Goal: Transaction & Acquisition: Purchase product/service

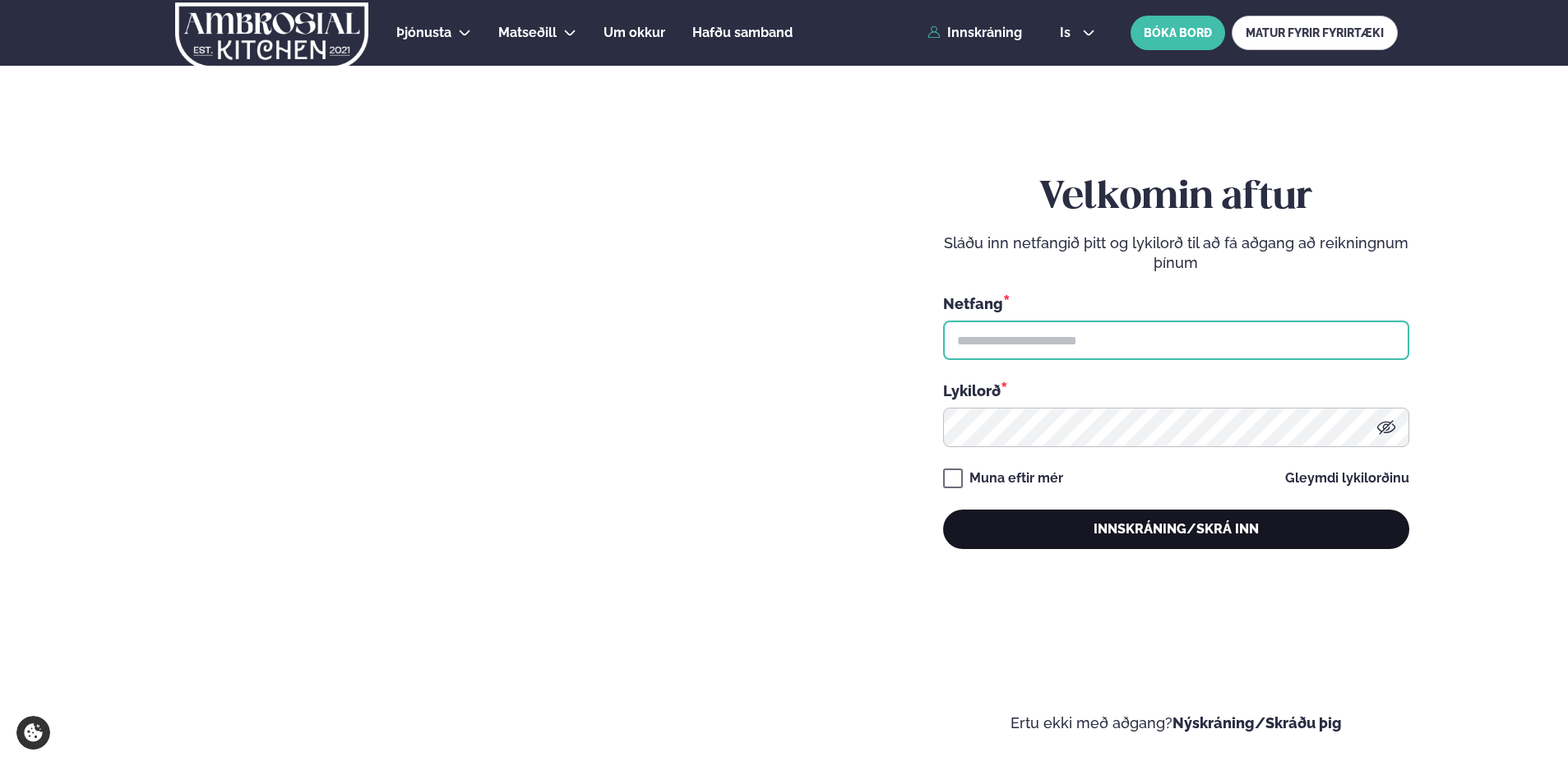
type input "**********"
click at [1143, 518] on button "Innskráning/Skrá inn" at bounding box center [1176, 530] width 466 height 40
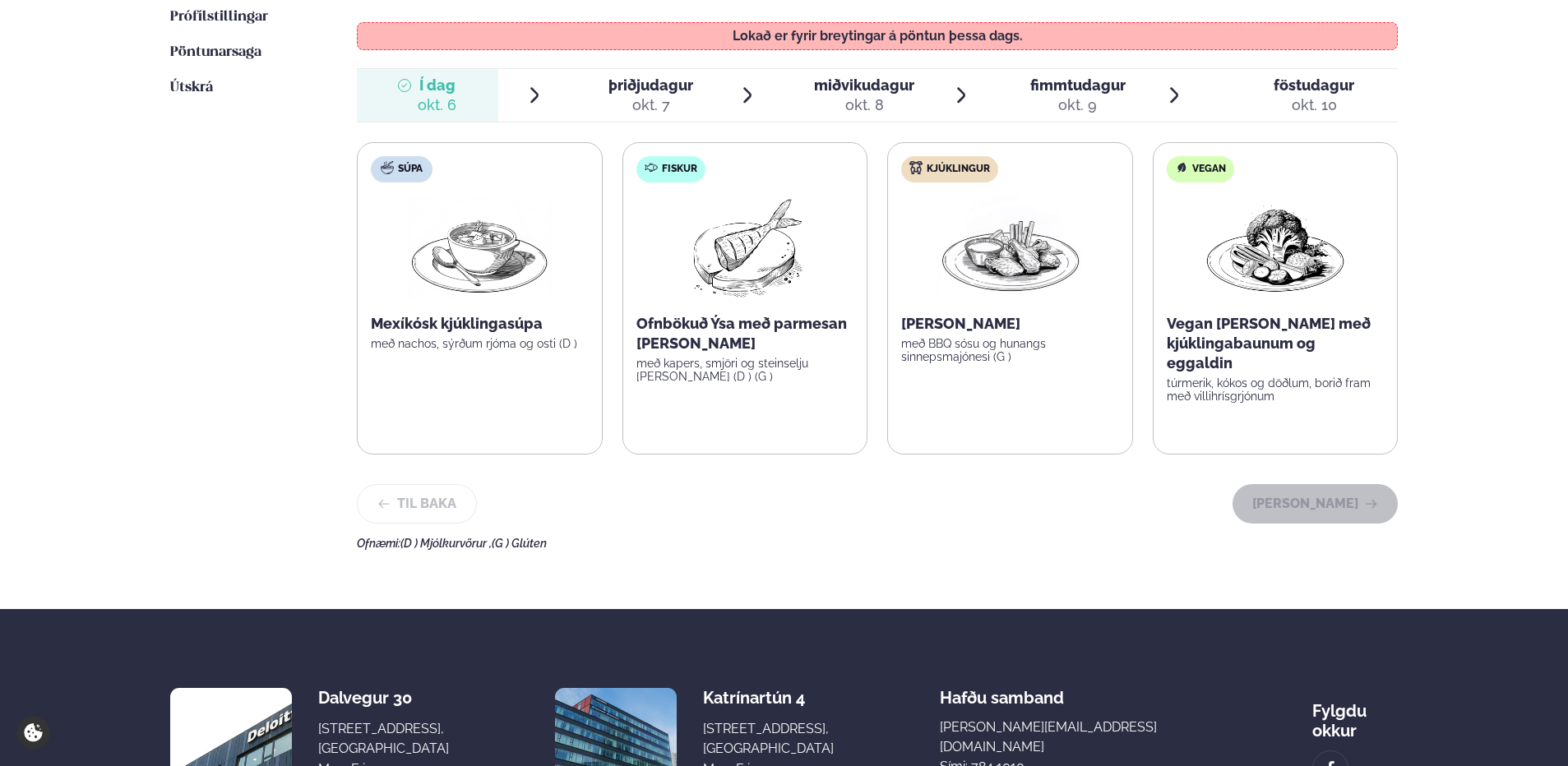
scroll to position [493, 0]
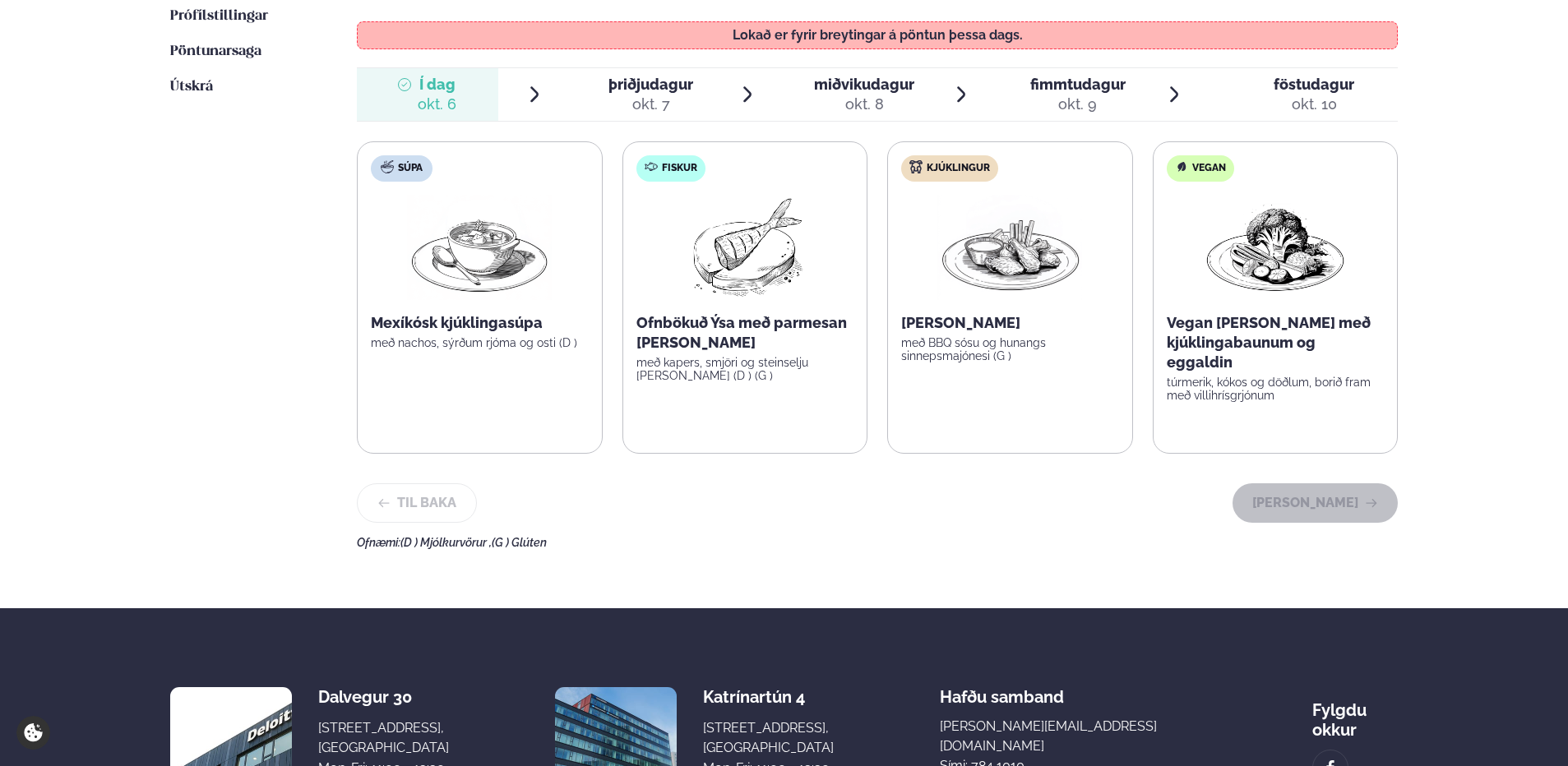
click at [1025, 331] on p "[PERSON_NAME]" at bounding box center [1010, 323] width 218 height 20
click at [649, 109] on div "okt. 7" at bounding box center [650, 104] width 84 height 20
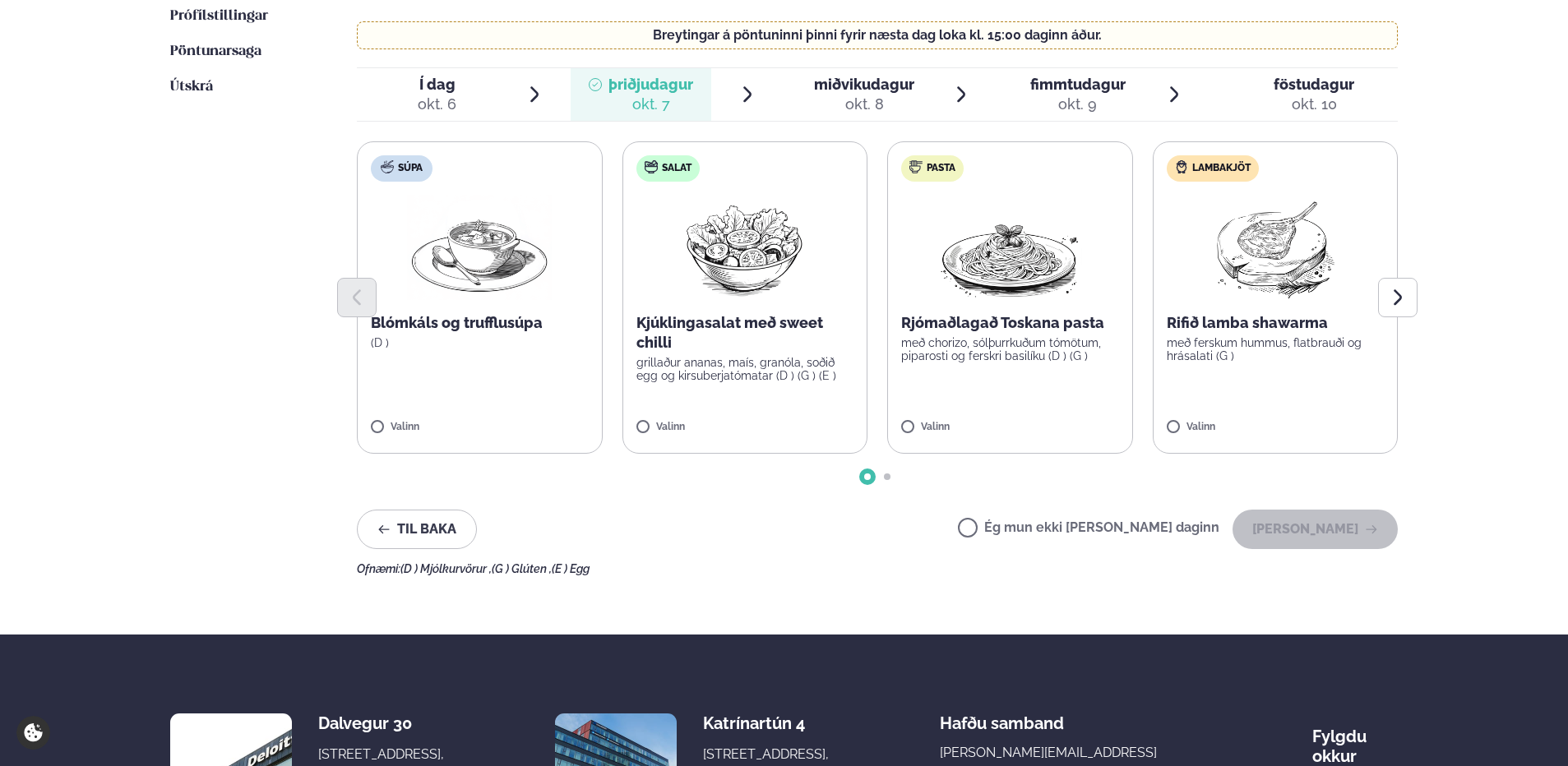
click at [874, 118] on span "miðvikudagur mið. [DATE]" at bounding box center [854, 94] width 141 height 53
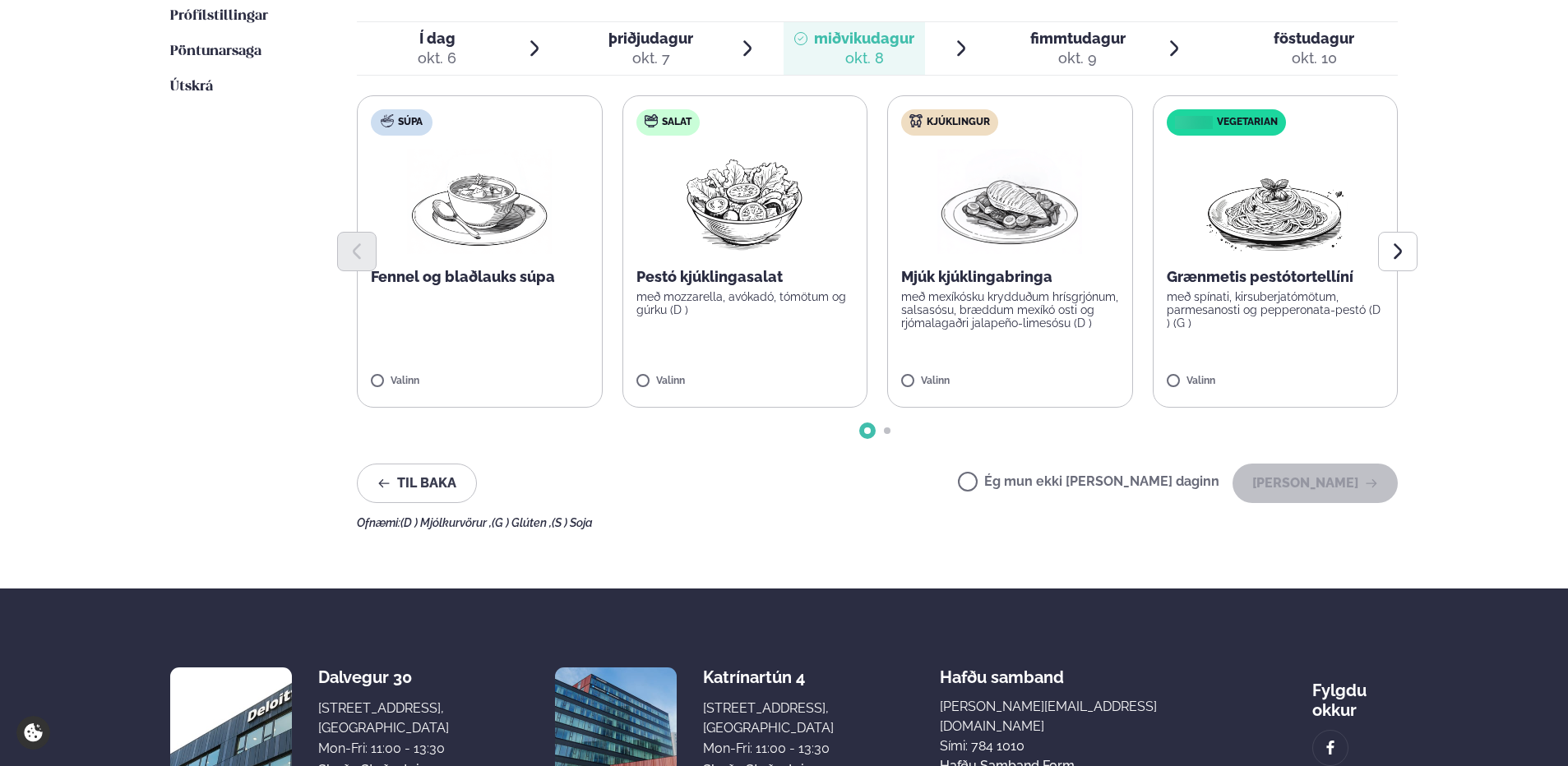
click at [1092, 55] on div "okt. 9" at bounding box center [1078, 59] width 95 height 20
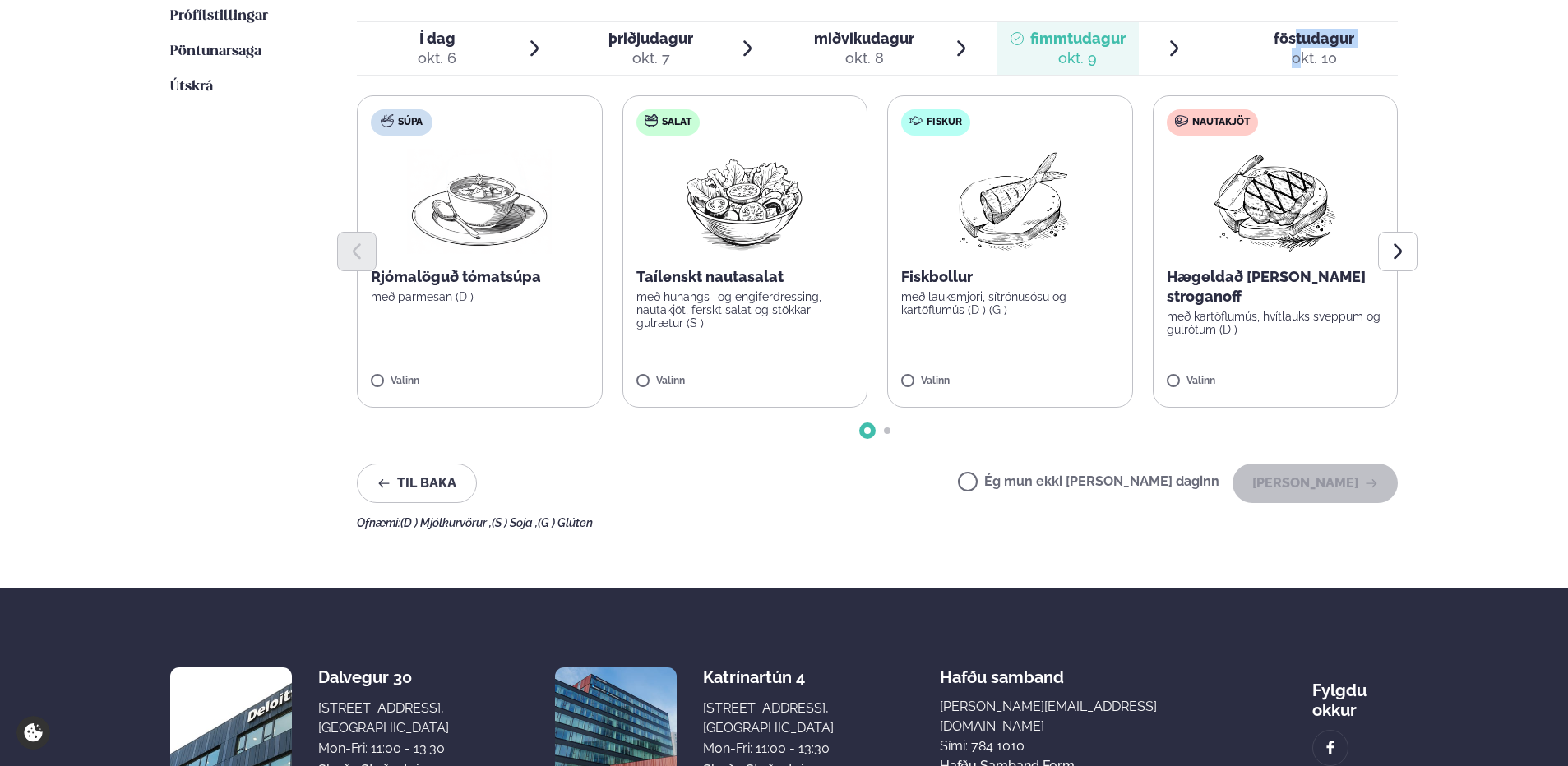
click at [1292, 43] on div "föstudagur fös. [DATE]" at bounding box center [1313, 49] width 80 height 40
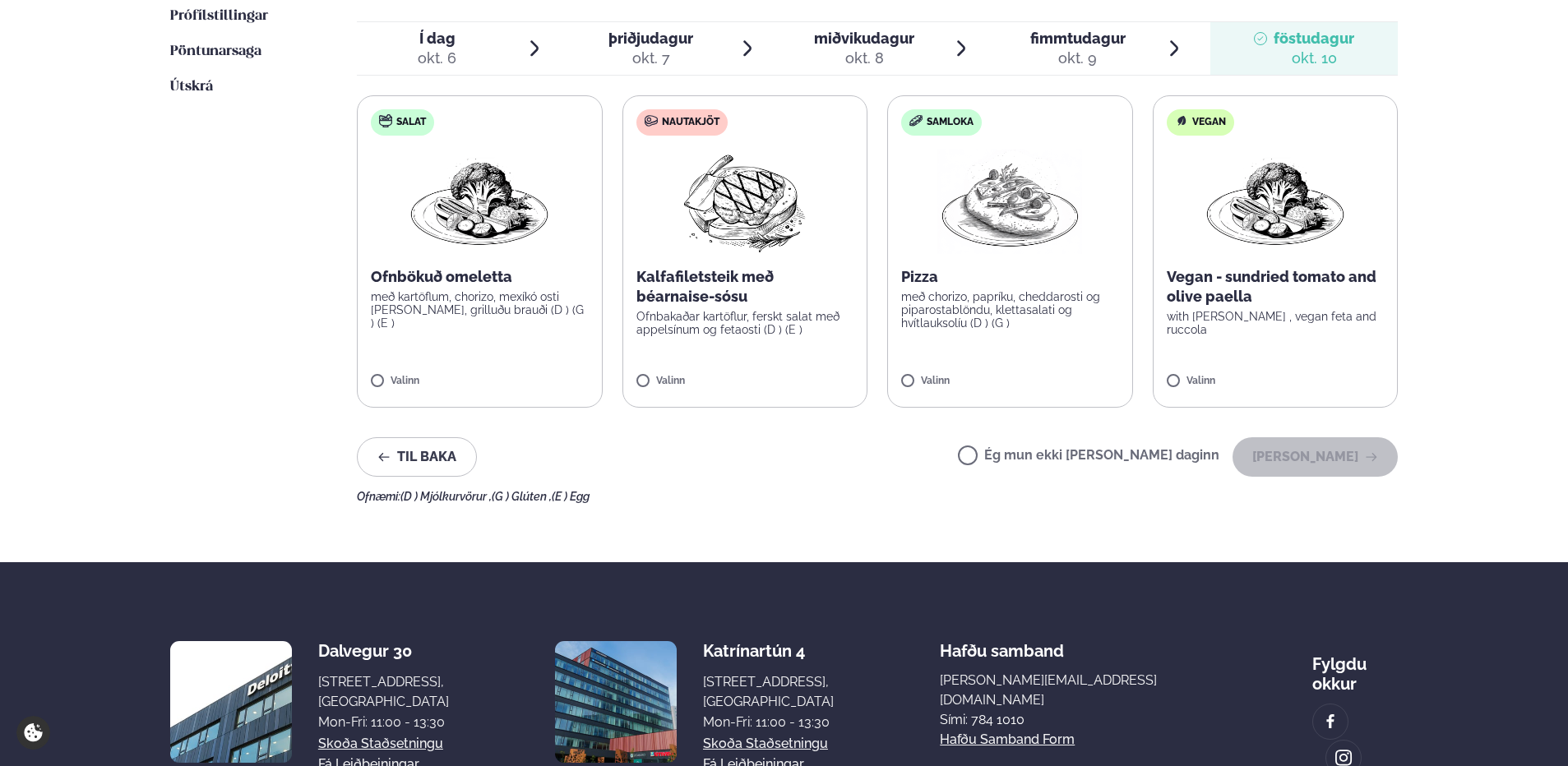
drag, startPoint x: 1292, startPoint y: 43, endPoint x: 1085, endPoint y: 41, distance: 207.0
click at [1085, 41] on span "fimmtudagur" at bounding box center [1078, 38] width 95 height 17
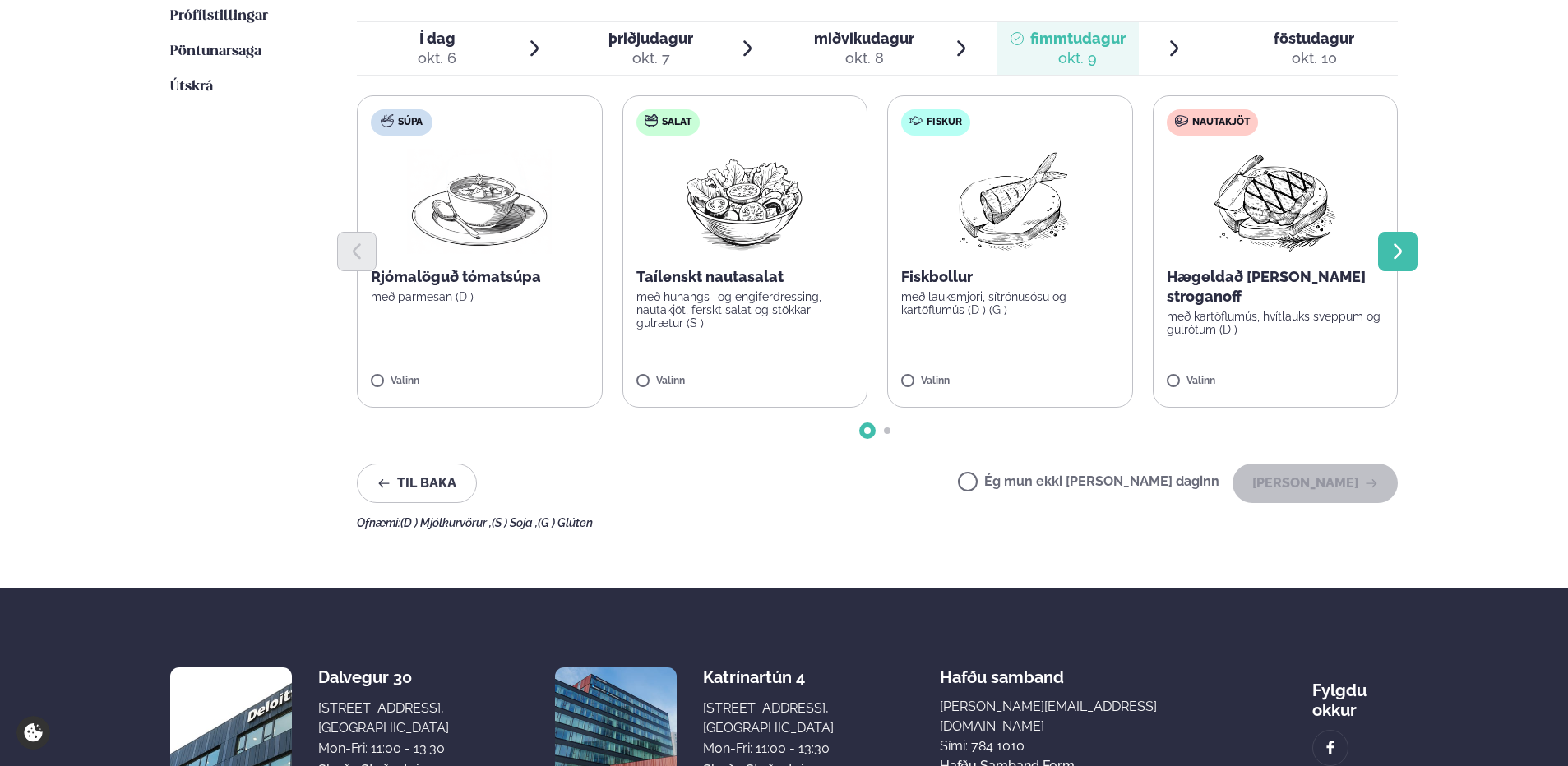
click at [1409, 252] on button "Next slide" at bounding box center [1398, 251] width 40 height 40
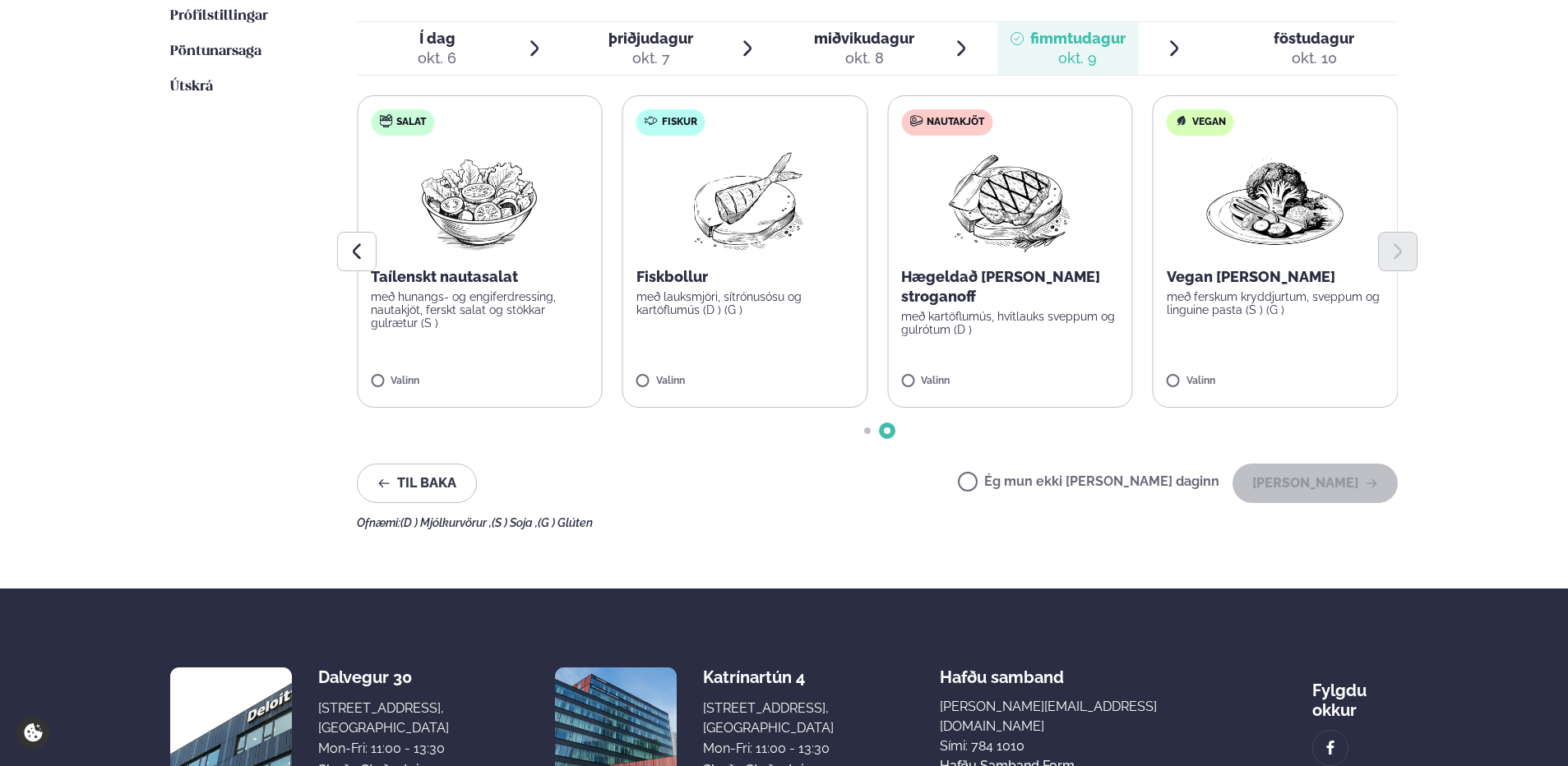
click at [1319, 68] on div "okt. 10" at bounding box center [1313, 59] width 80 height 20
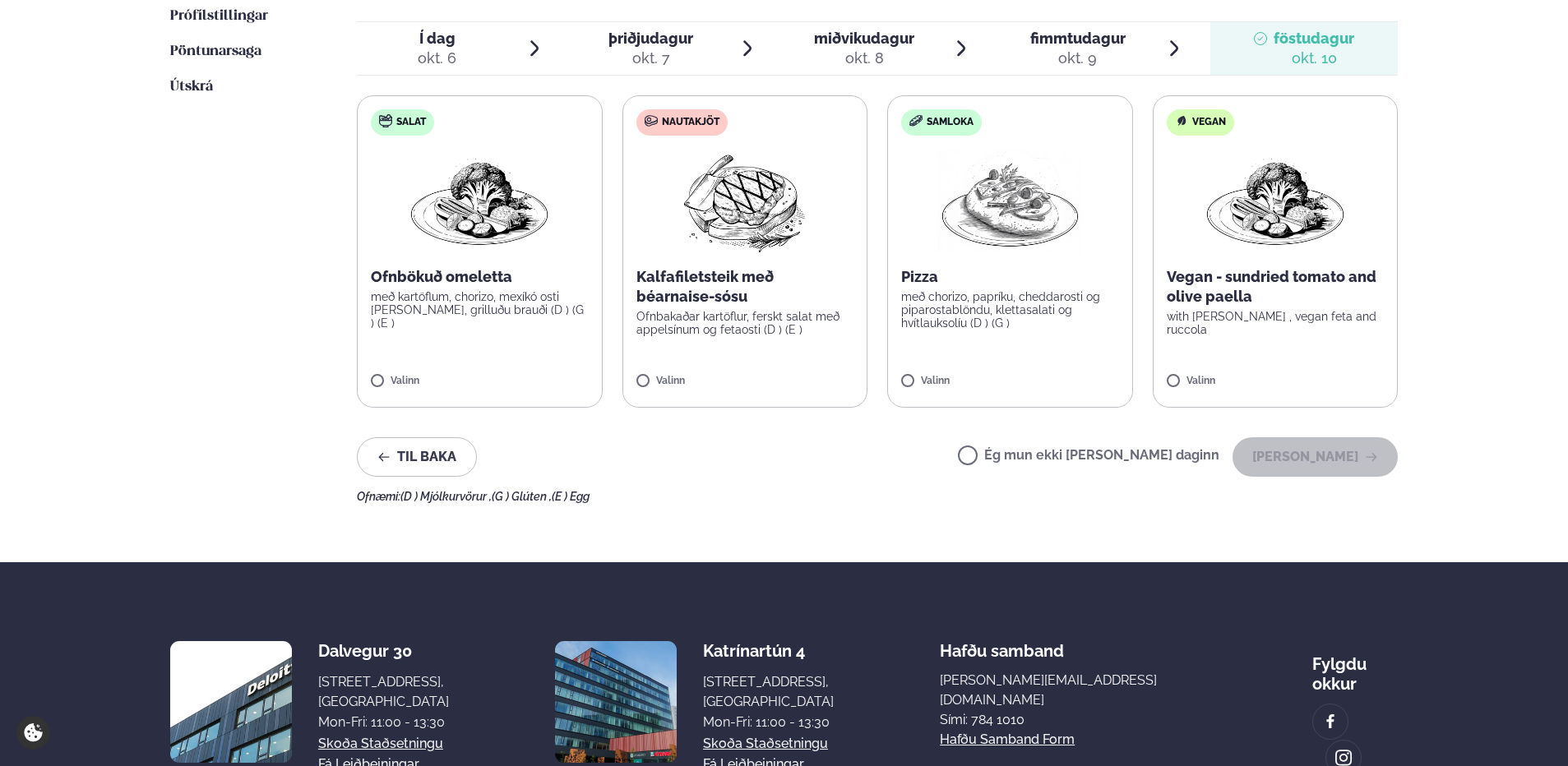
click at [438, 41] on span "Í dag" at bounding box center [436, 39] width 39 height 20
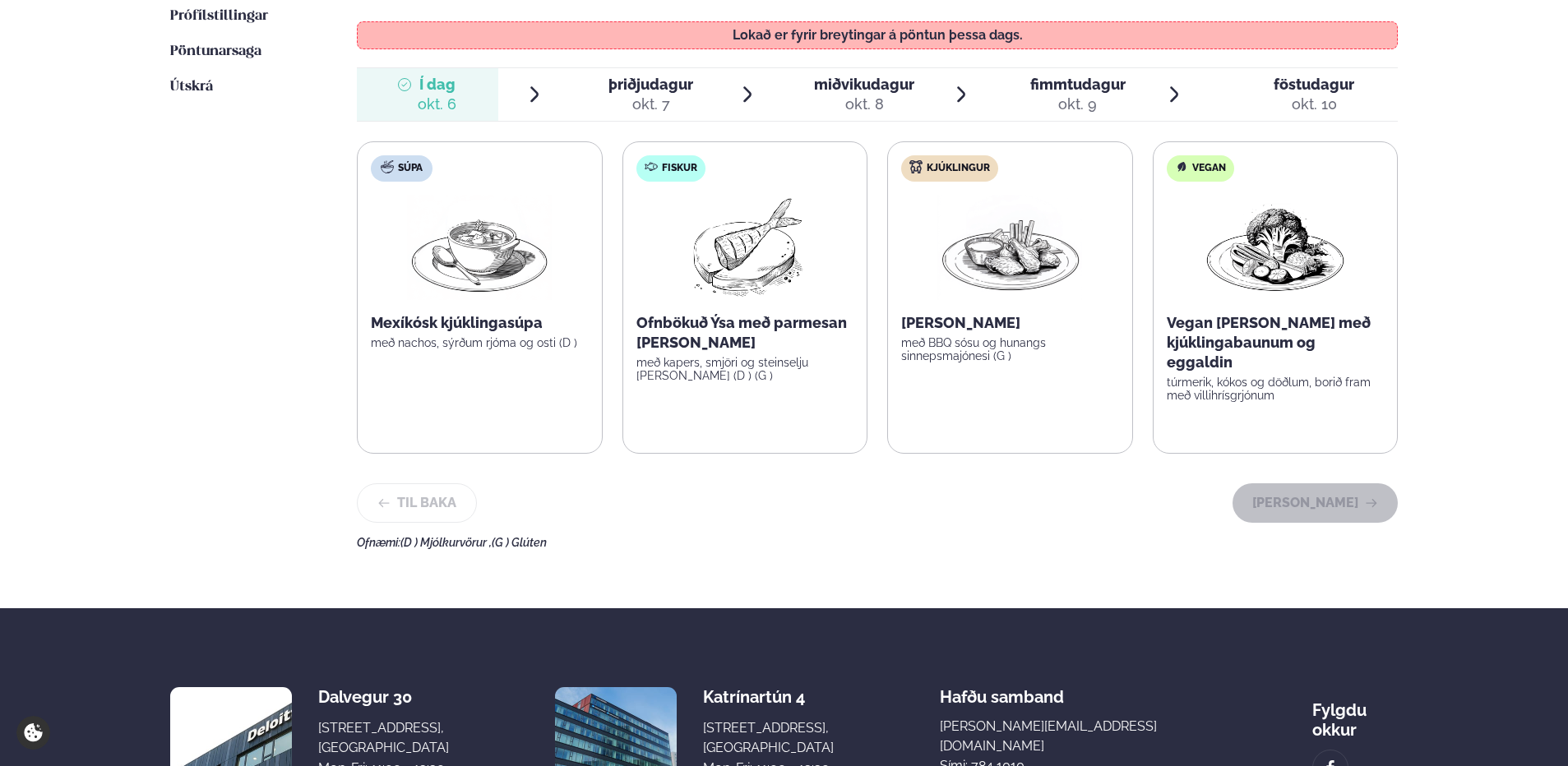
click at [156, 312] on div "Næstu [PERSON_NAME] matseðill Næsta vika [PERSON_NAME] matseðill [PERSON_NAME] …" at bounding box center [784, 238] width 1326 height 738
